Goal: Book appointment/travel/reservation

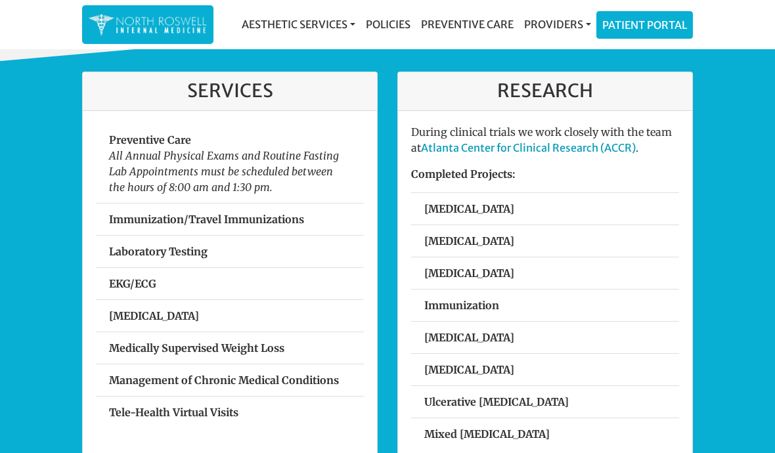
scroll to position [378, 0]
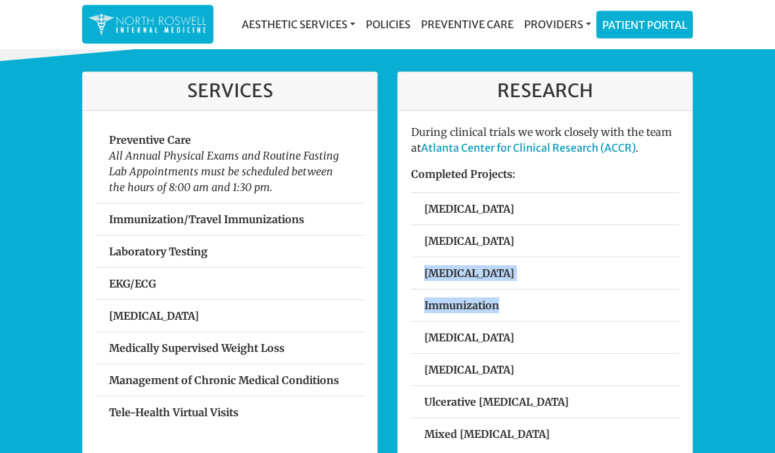
click at [759, 179] on div "Services Preventive Care All Annual Physical Exams and Routine Fasting Lab Appo…" at bounding box center [387, 327] width 775 height 530
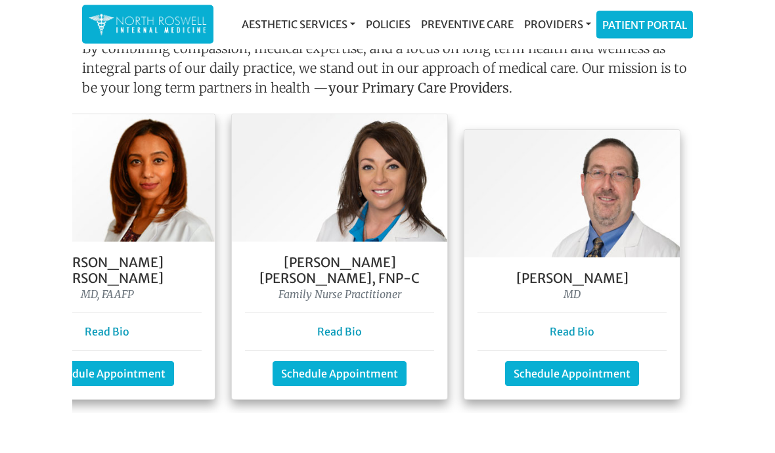
scroll to position [1147, 0]
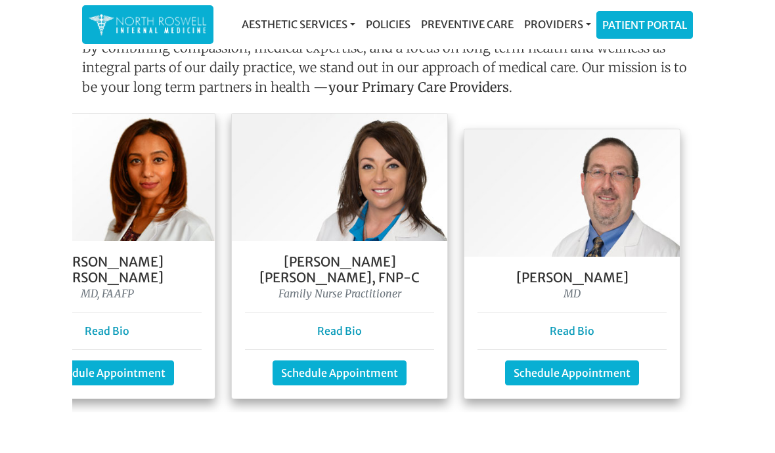
click at [590, 361] on link "Schedule Appointment" at bounding box center [572, 373] width 134 height 25
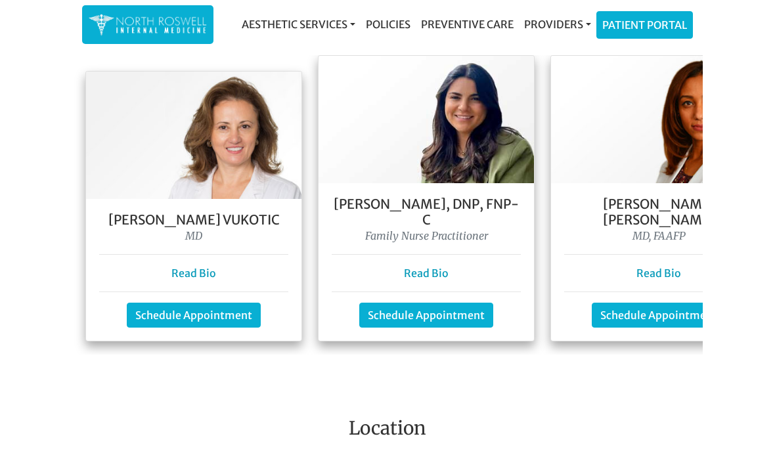
scroll to position [0, 0]
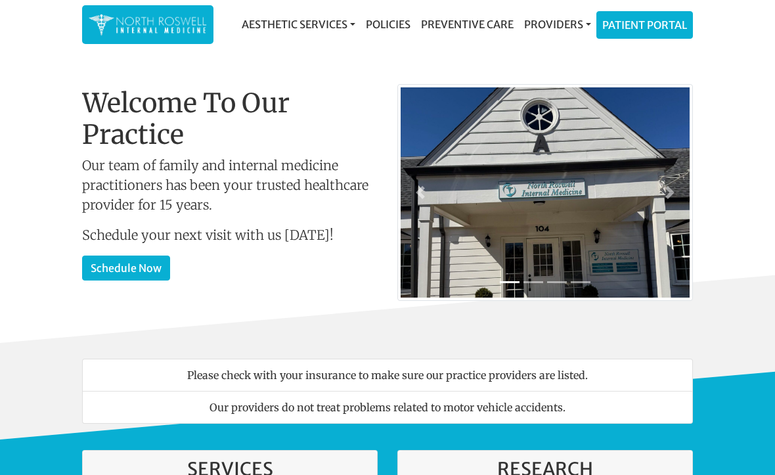
click at [672, 21] on link "Patient Portal" at bounding box center [644, 25] width 95 height 26
